Goal: Find specific page/section: Find specific page/section

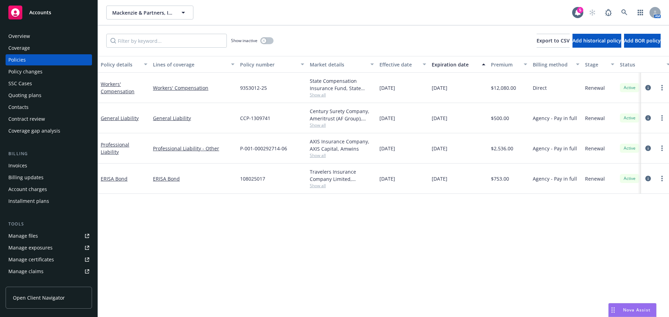
click at [616, 13] on div "AM" at bounding box center [622, 13] width 75 height 14
click at [622, 14] on link at bounding box center [624, 13] width 14 height 14
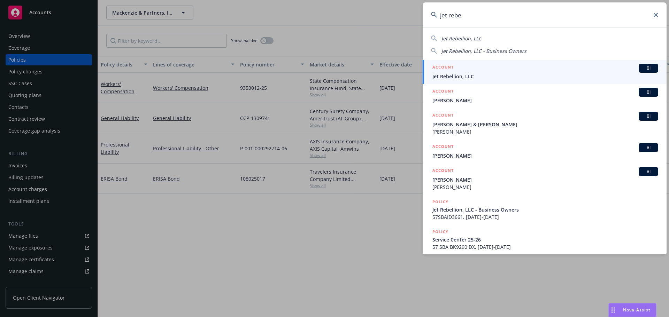
type input "jet rebe"
click at [468, 77] on span "Jet Rebellion, LLC" at bounding box center [545, 76] width 226 height 7
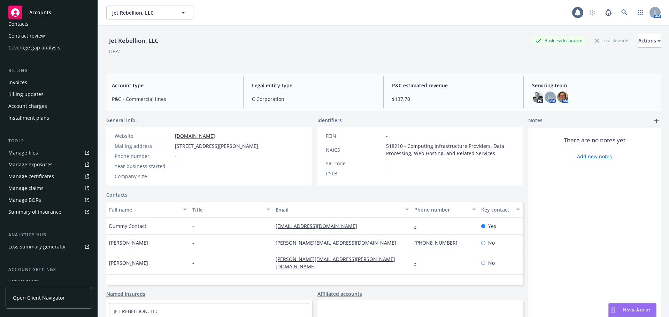
scroll to position [105, 0]
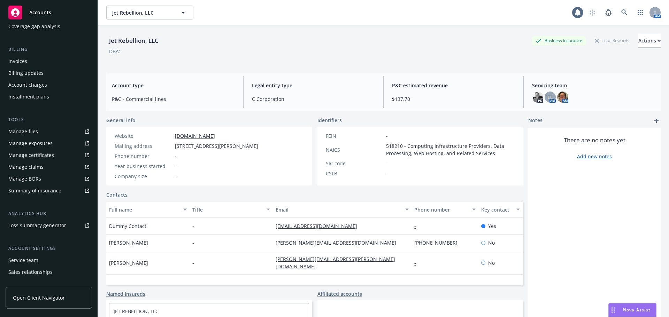
click at [51, 255] on div "Service team" at bounding box center [48, 260] width 81 height 11
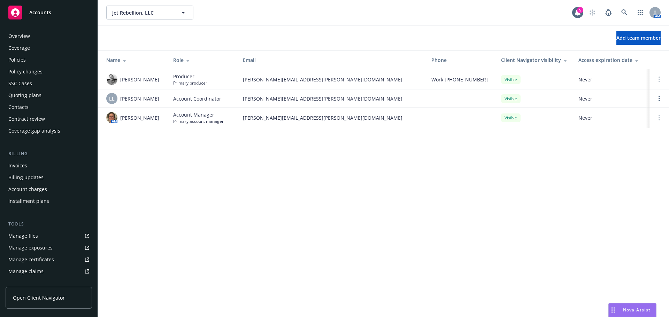
click at [26, 62] on div "Policies" at bounding box center [48, 59] width 81 height 11
